Goal: Check status: Check status

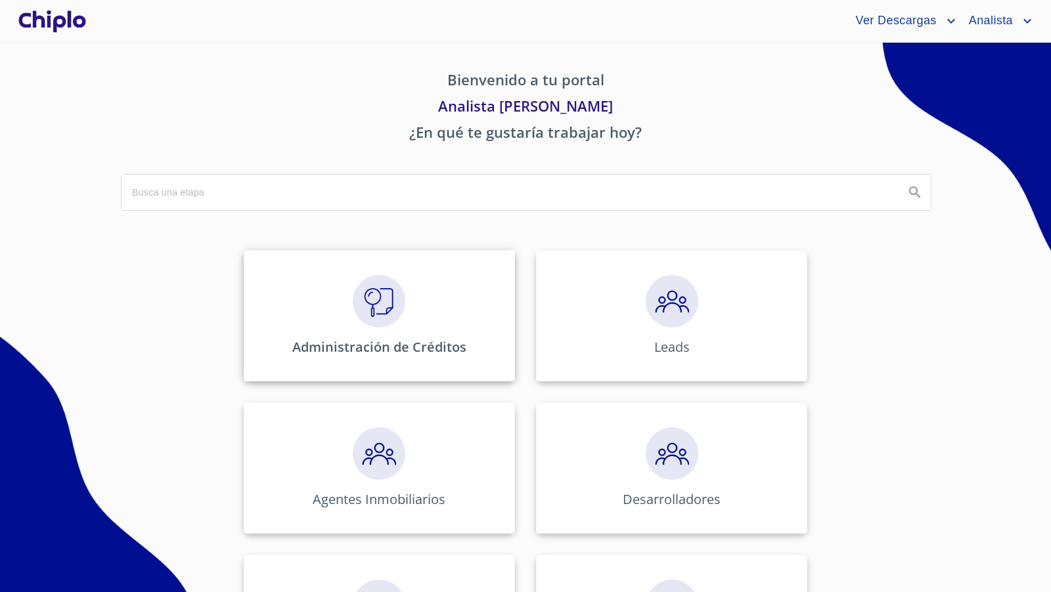
click at [382, 298] on img at bounding box center [379, 301] width 53 height 53
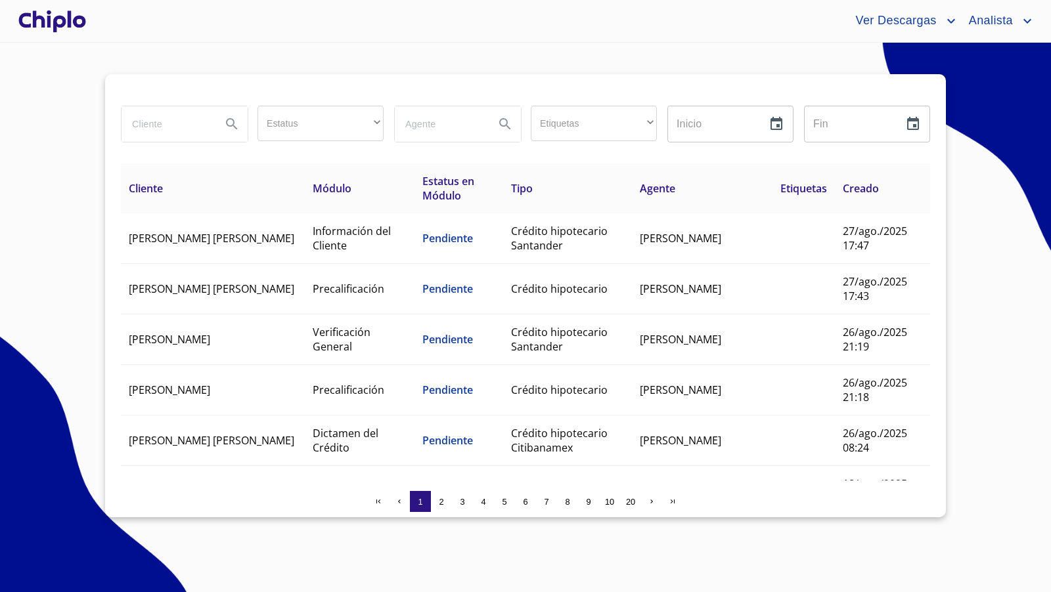
click at [183, 125] on input "search" at bounding box center [165, 123] width 89 height 35
type input "francisco"
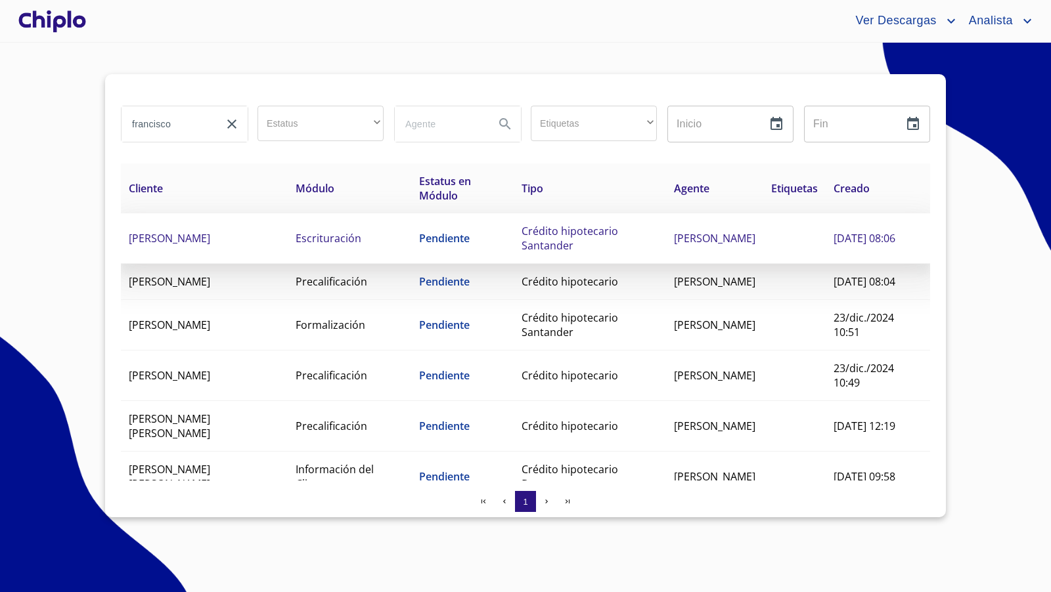
click at [179, 238] on span "[PERSON_NAME]" at bounding box center [169, 238] width 81 height 14
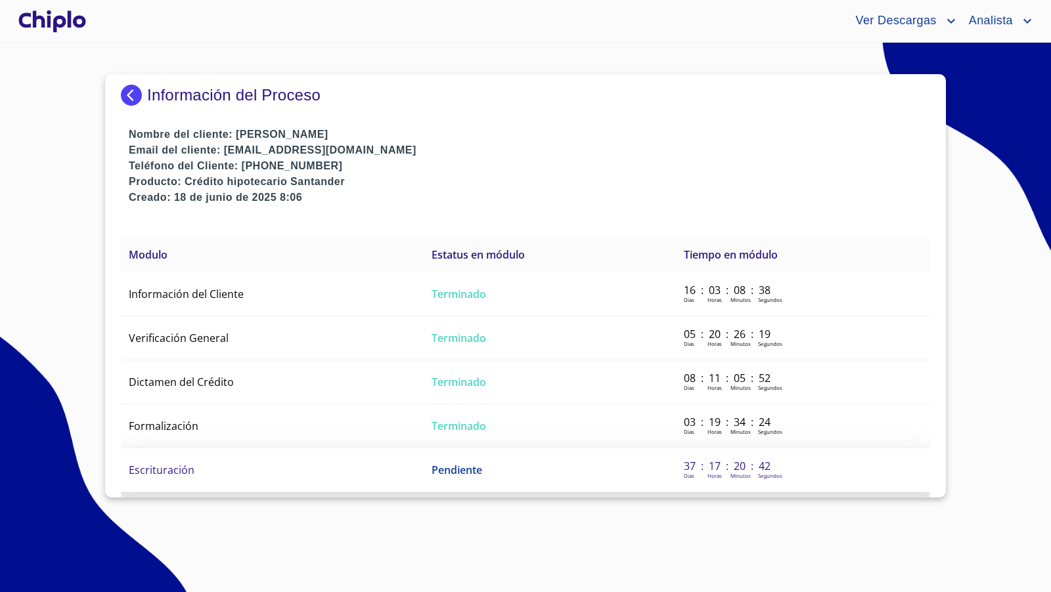
click at [188, 469] on span "Escrituración" at bounding box center [162, 470] width 66 height 14
